Goal: Task Accomplishment & Management: Use online tool/utility

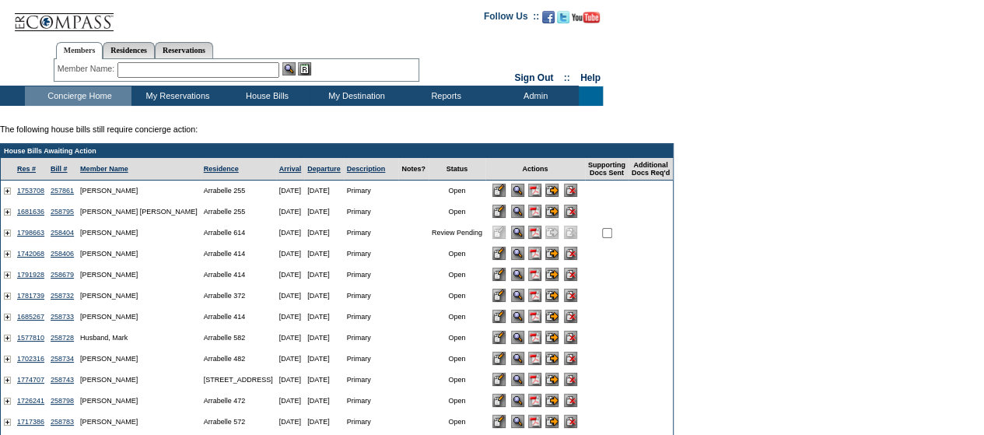
click at [506, 254] on input "image" at bounding box center [498, 253] width 13 height 13
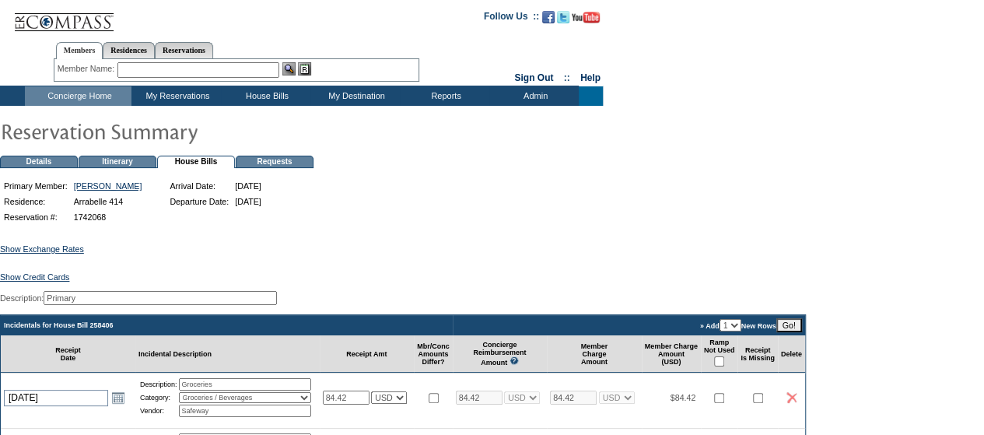
scroll to position [115, 0]
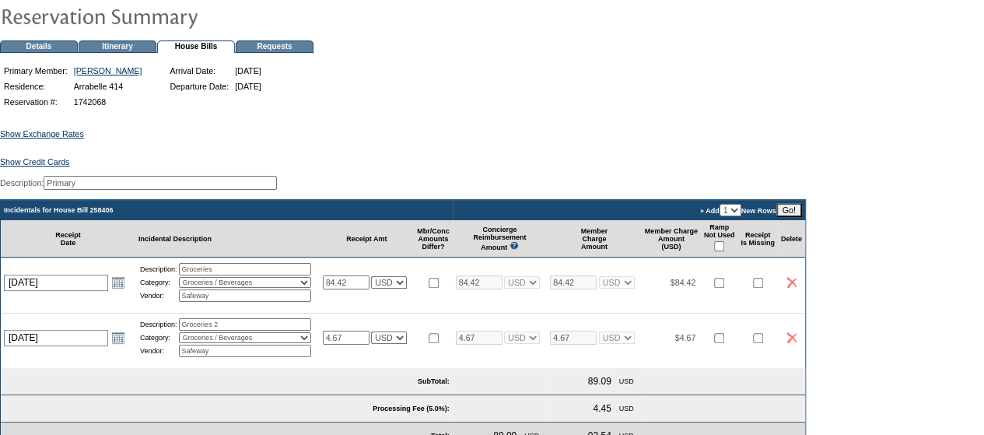
click at [769, 220] on td "» Add 1 2 3 4 5 New Rows Go!" at bounding box center [629, 210] width 352 height 20
click at [741, 216] on select "1 2 3 4 5" at bounding box center [731, 210] width 22 height 12
select select "2"
click at [741, 212] on select "1 2 3 4 5" at bounding box center [731, 210] width 22 height 12
click at [802, 217] on input "Go!" at bounding box center [789, 210] width 26 height 14
